Goal: Check status: Check status

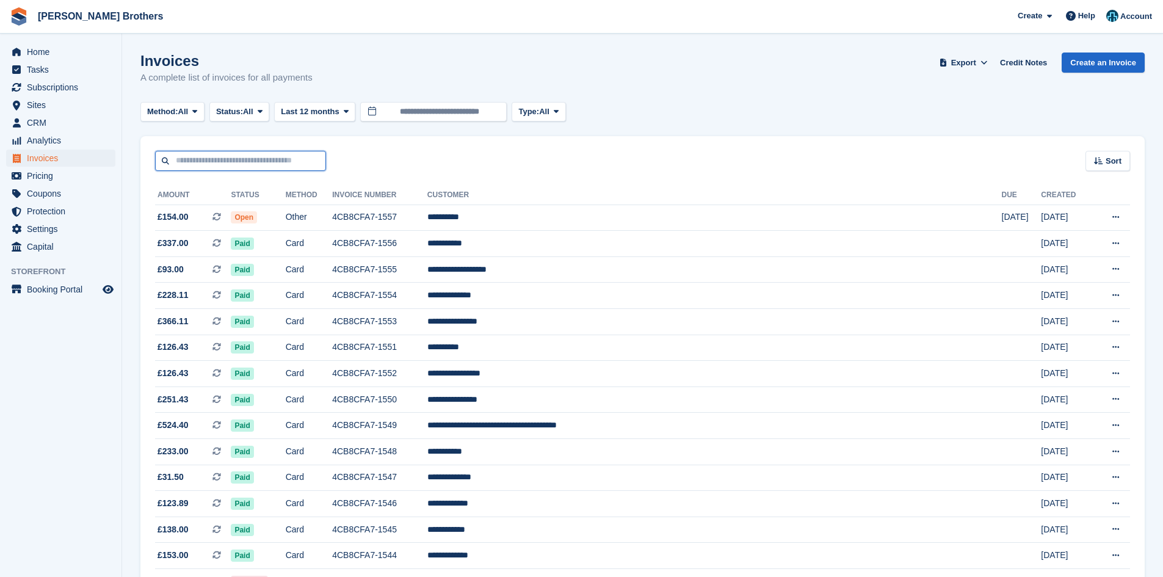
click at [252, 158] on input "text" at bounding box center [240, 161] width 171 height 20
type input "*****"
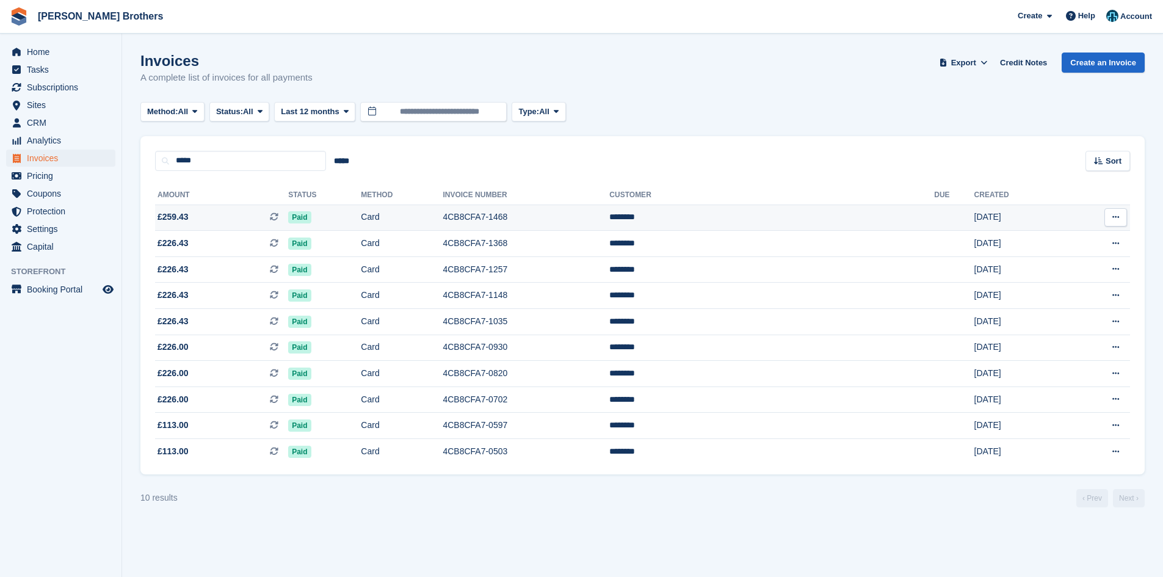
click at [214, 216] on span "£259.43 This is a recurring subscription invoice." at bounding box center [221, 217] width 133 height 13
click at [250, 242] on span "£226.43 This is a recurring subscription invoice." at bounding box center [221, 243] width 133 height 13
